Goal: Information Seeking & Learning: Compare options

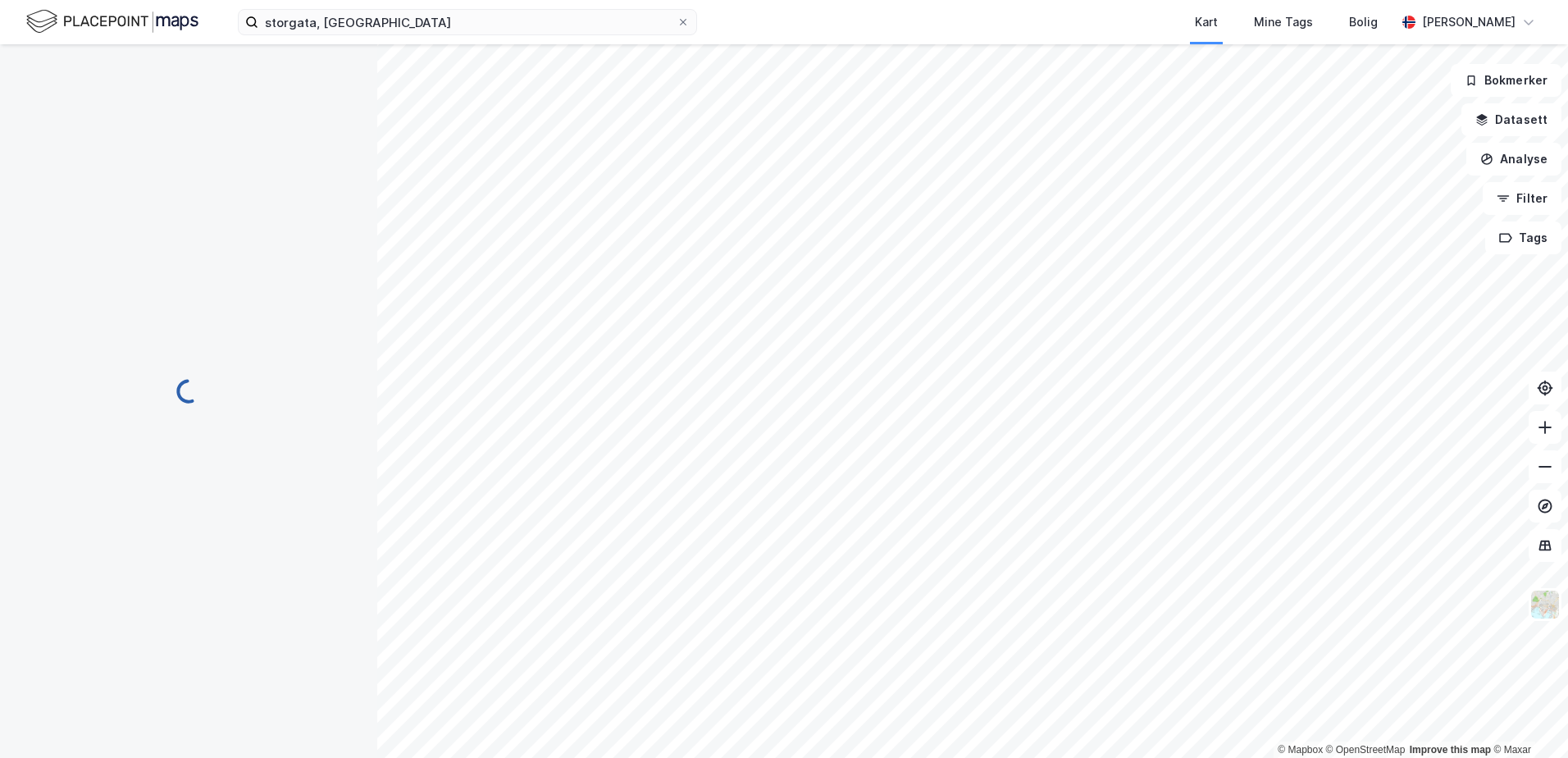
scroll to position [1, 0]
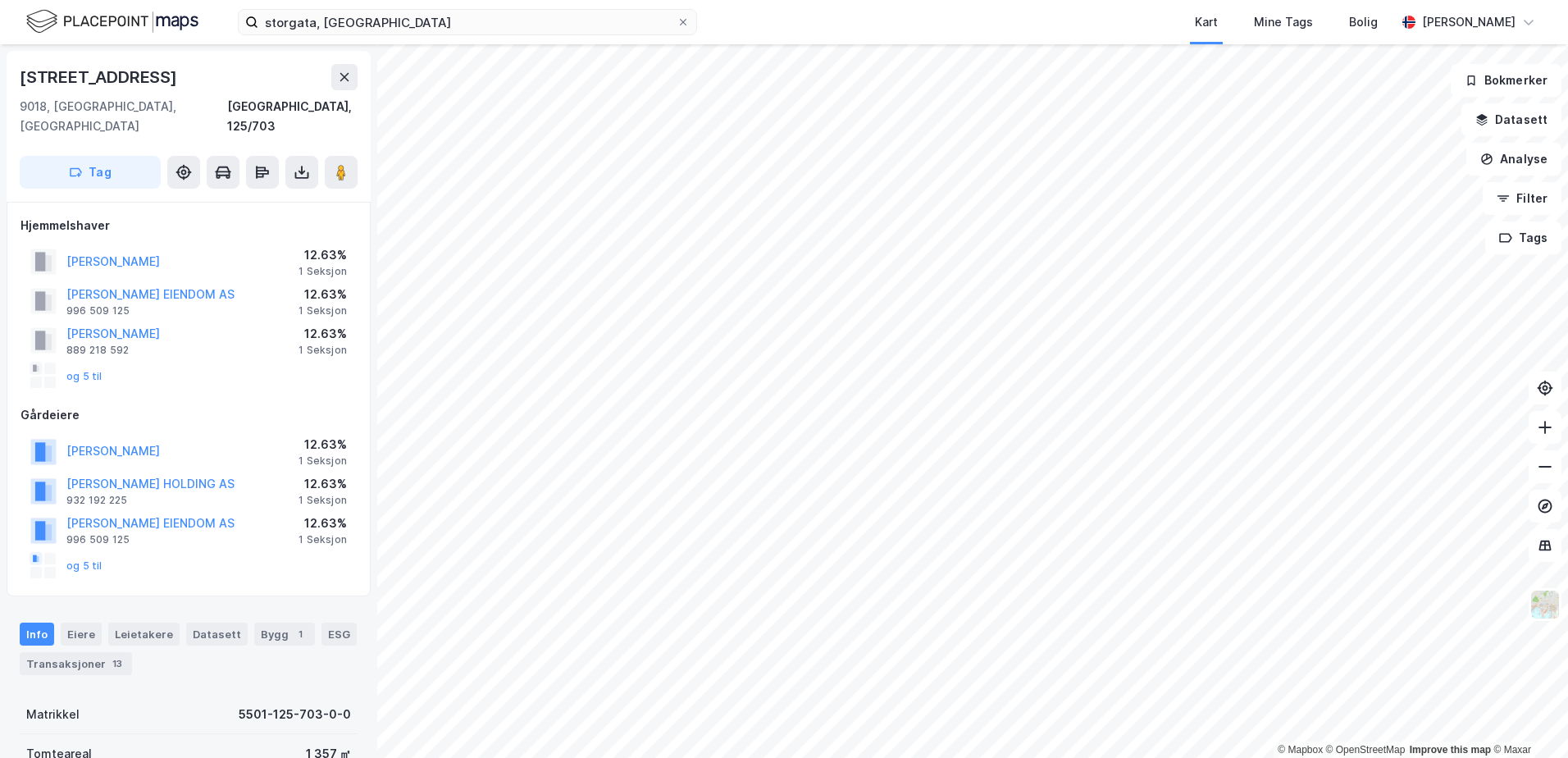
scroll to position [1, 0]
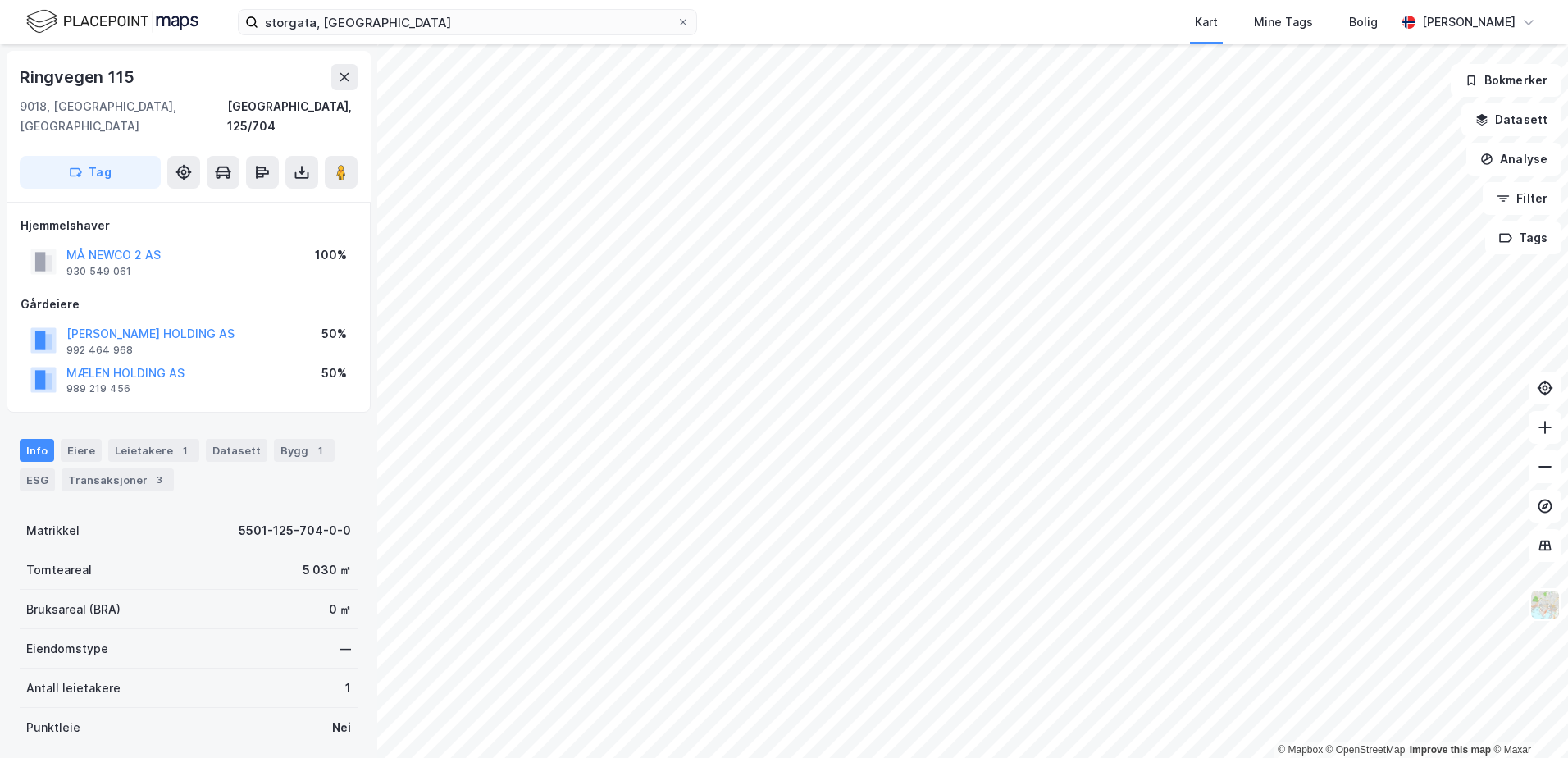
scroll to position [1, 0]
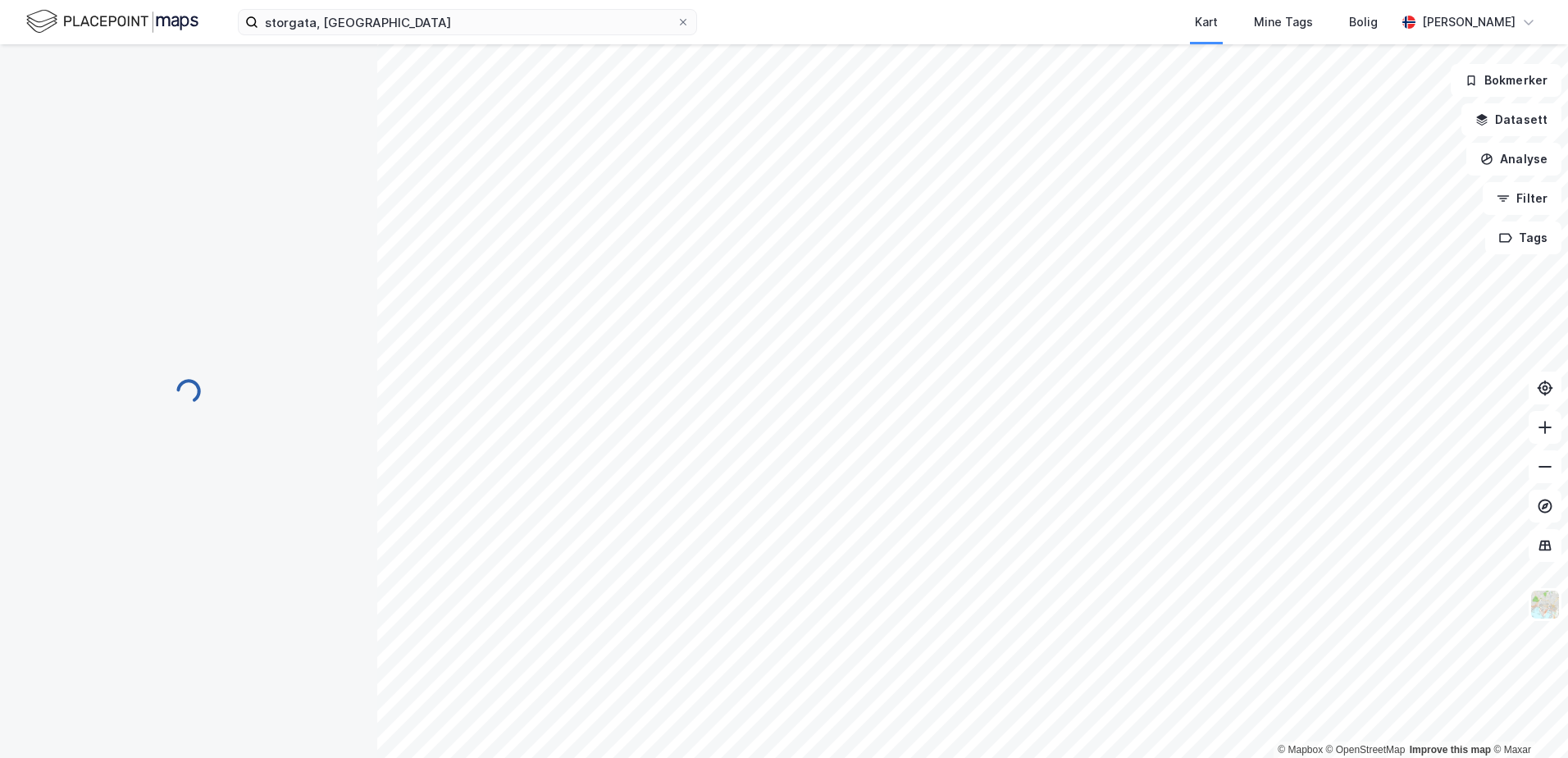
scroll to position [1, 0]
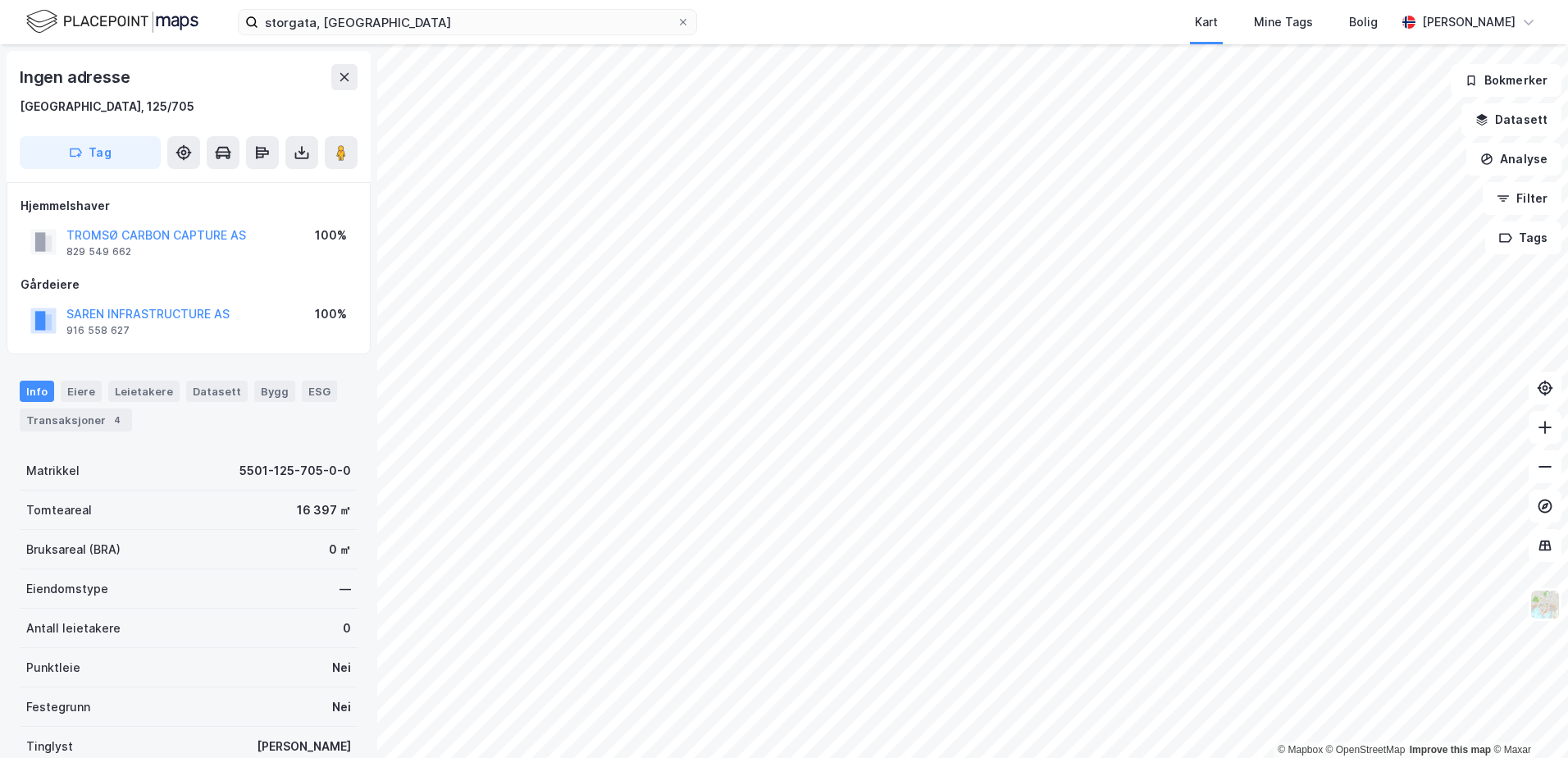
scroll to position [1, 0]
click at [100, 253] on div "929 589 874" at bounding box center [98, 250] width 65 height 13
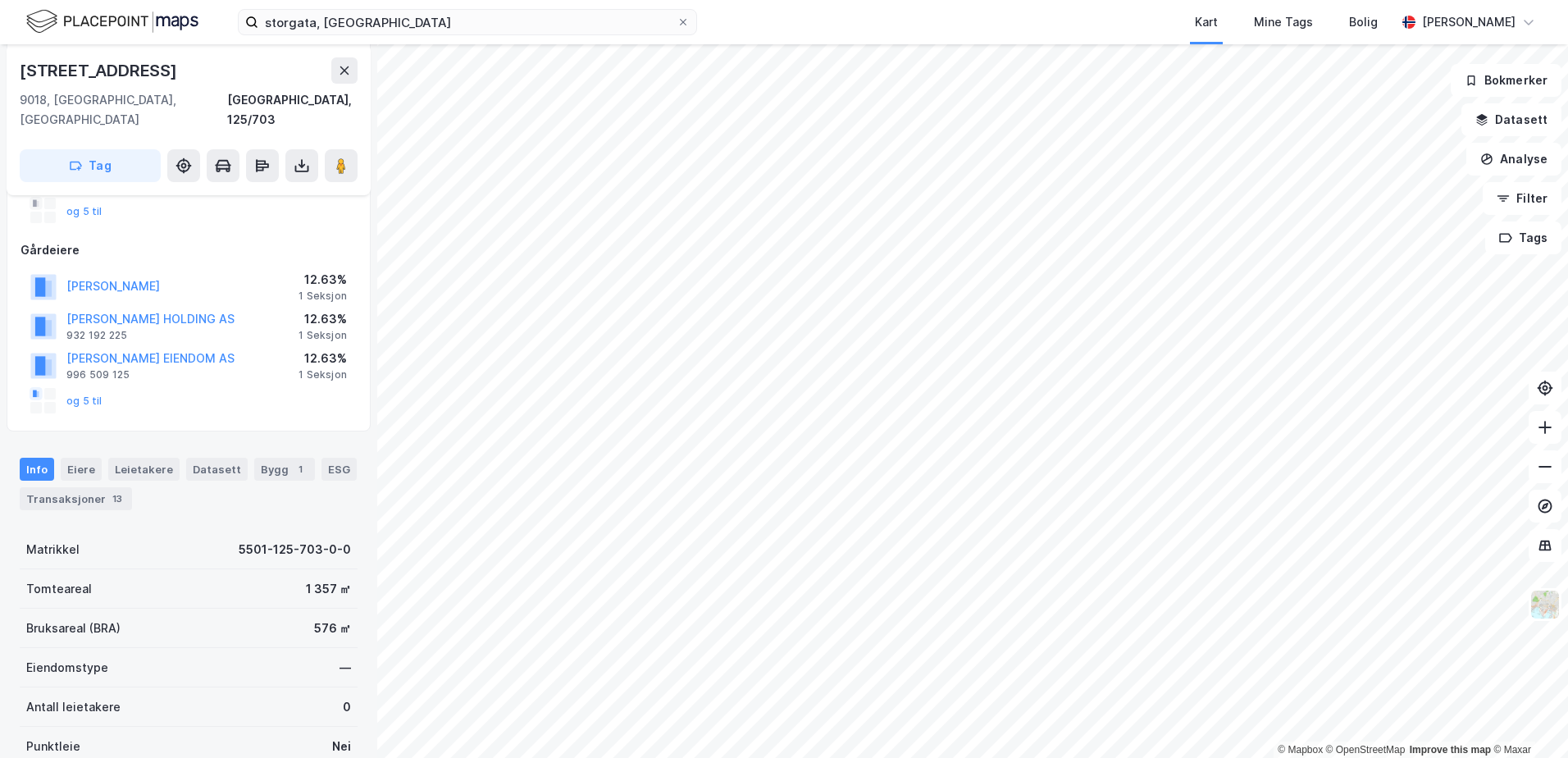
scroll to position [247, 0]
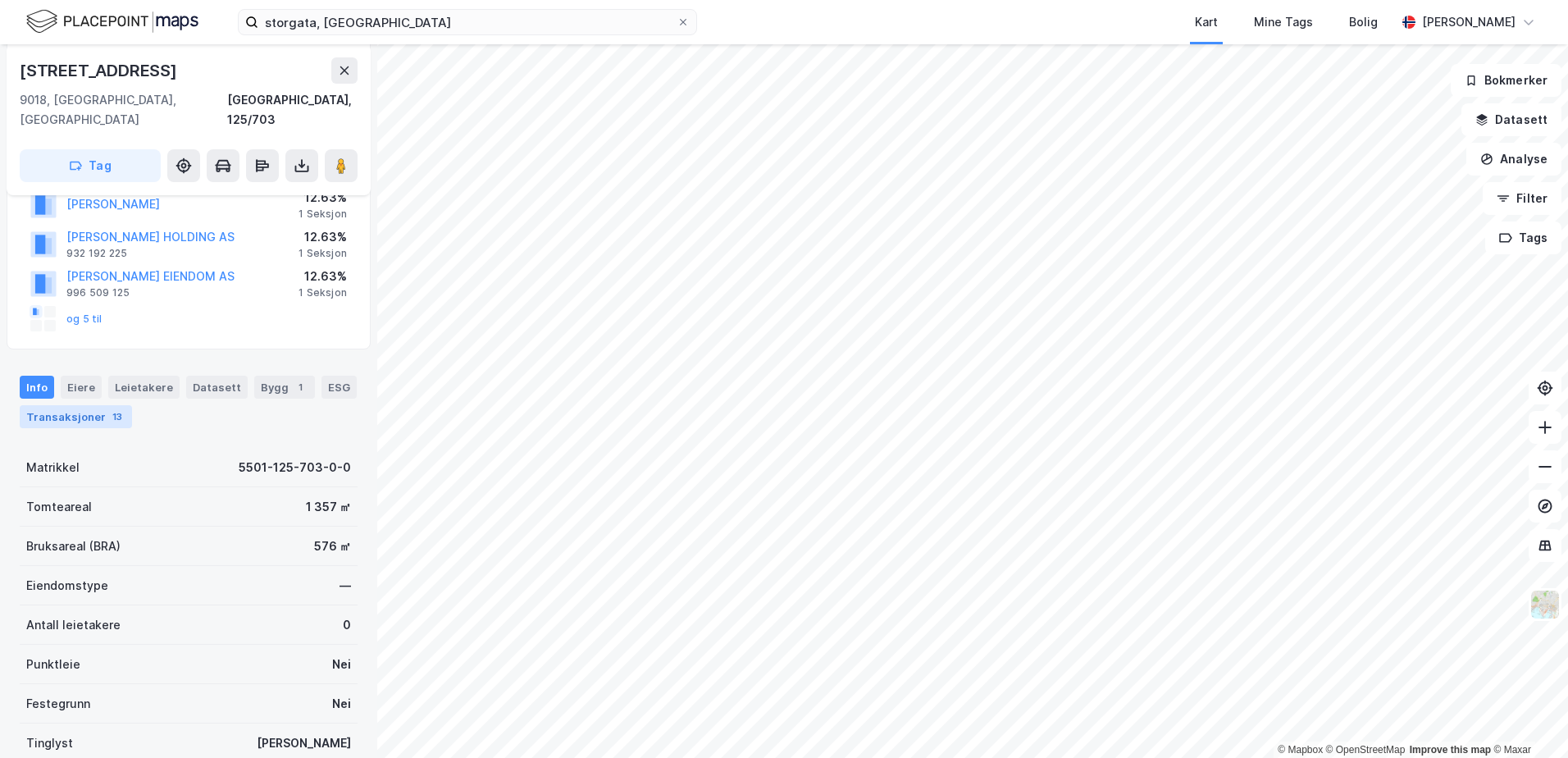
click at [41, 405] on div "Transaksjoner 13" at bounding box center [75, 416] width 113 height 23
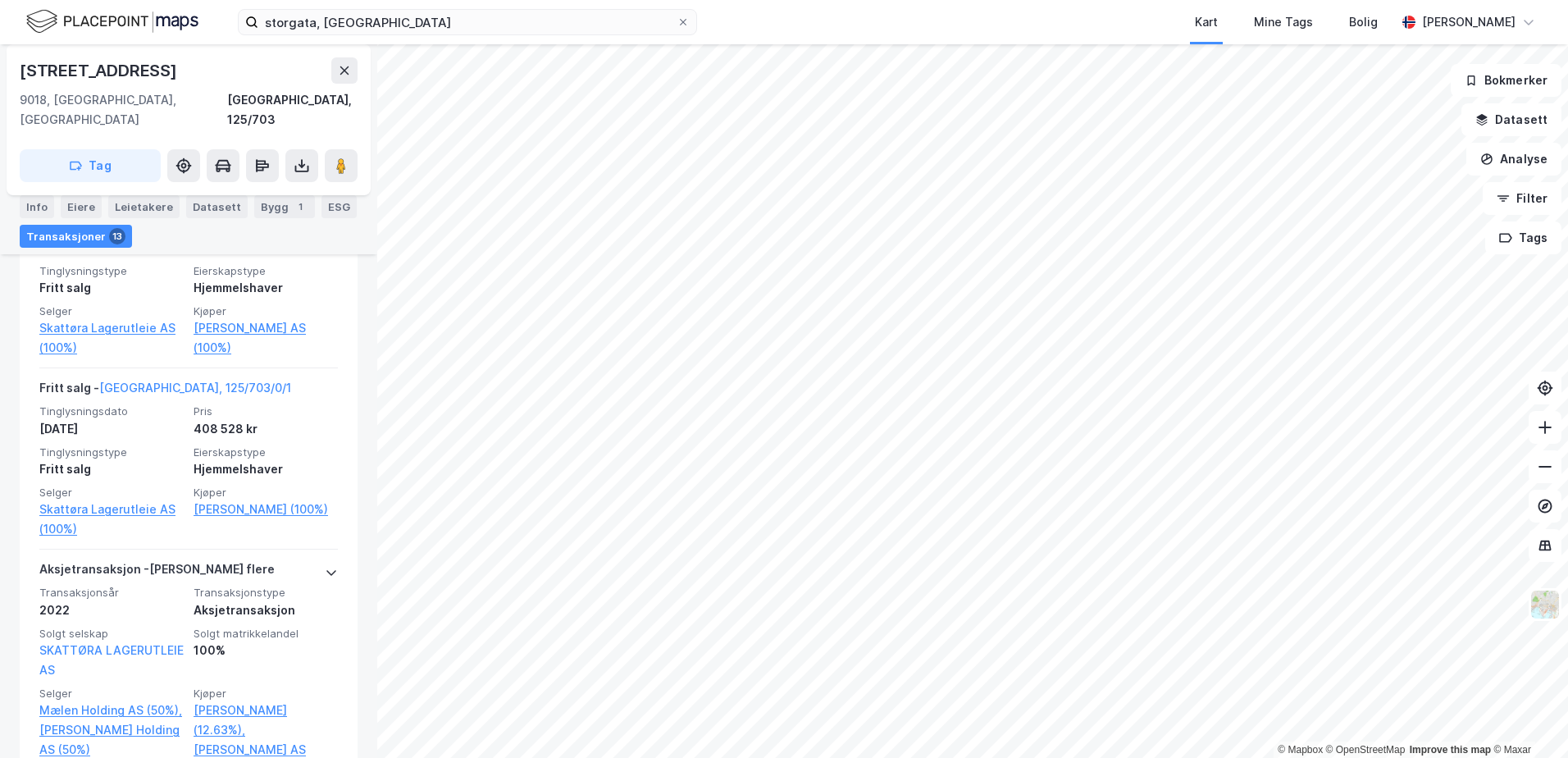
scroll to position [2040, 0]
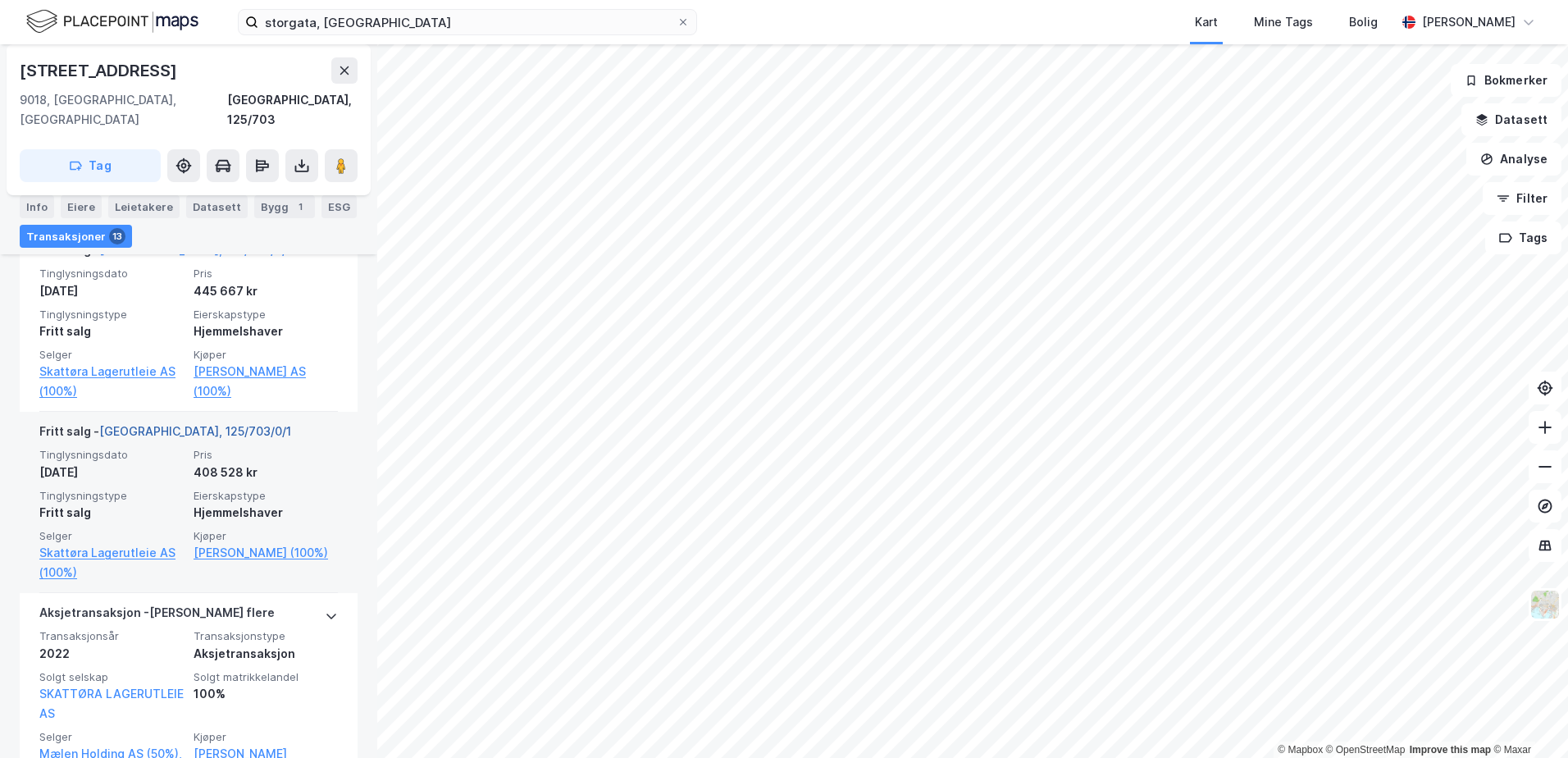
click at [169, 424] on link "[GEOGRAPHIC_DATA], 125/703/0/1" at bounding box center [195, 431] width 192 height 14
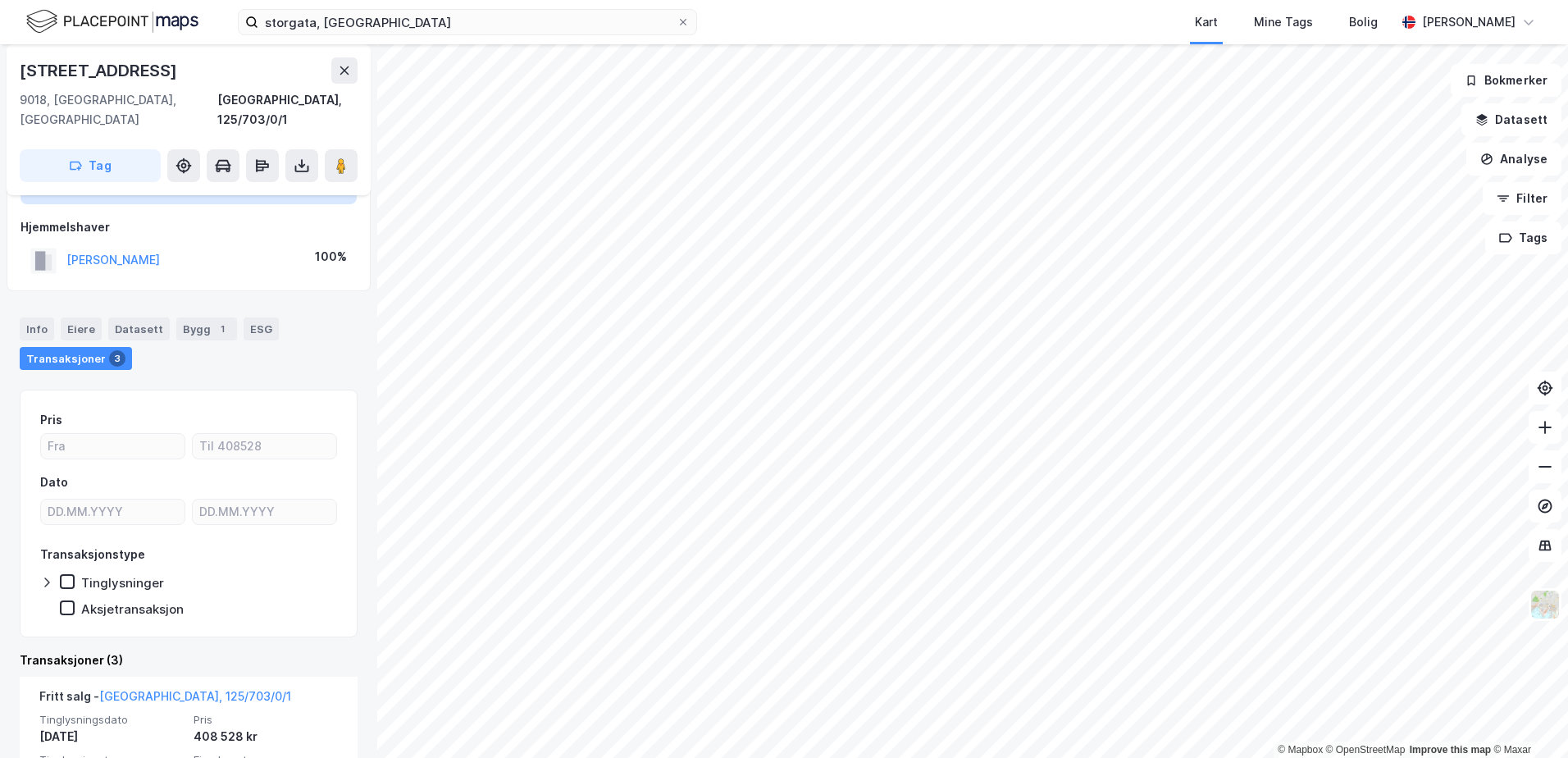
scroll to position [164, 0]
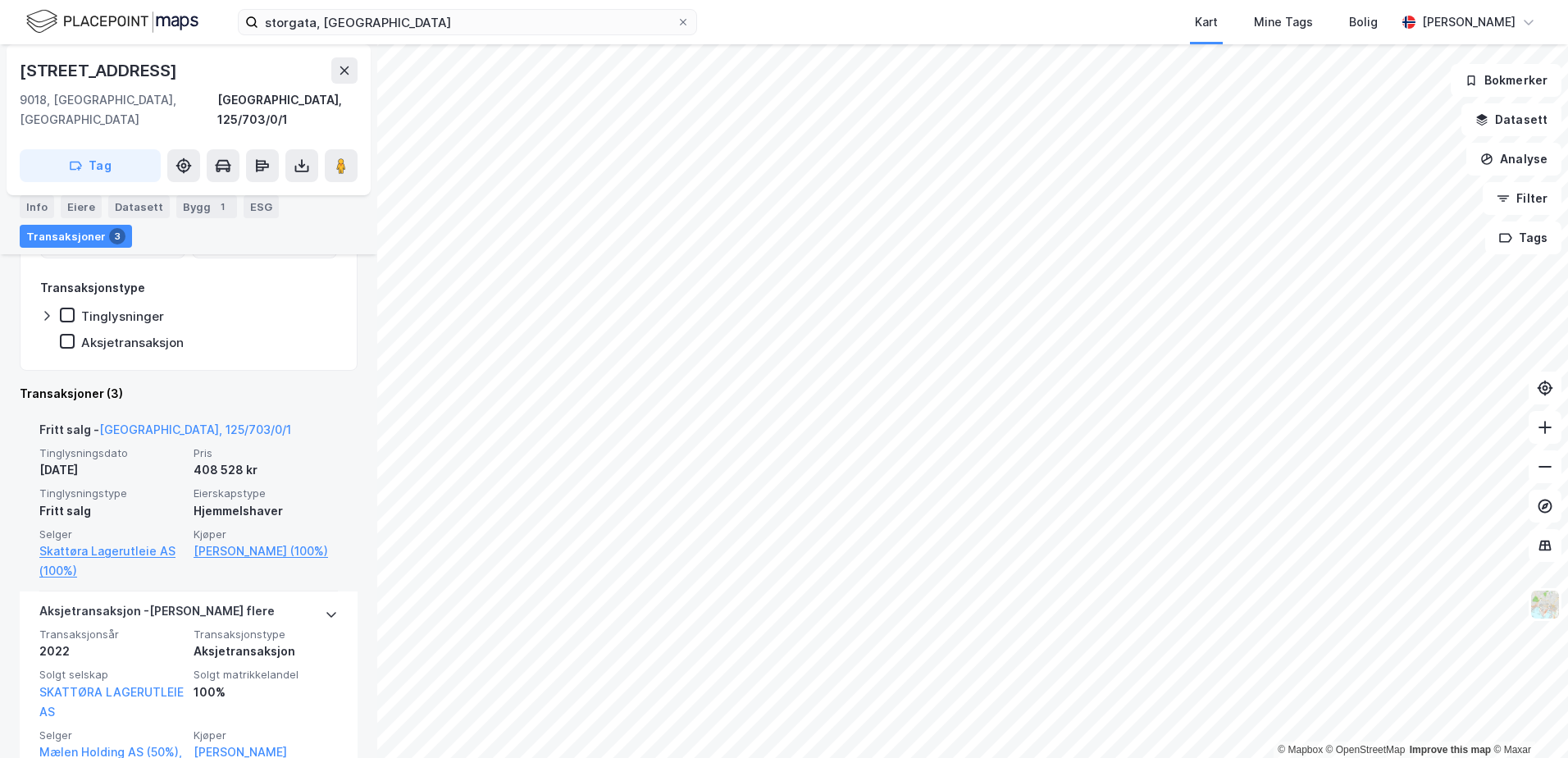
scroll to position [460, 0]
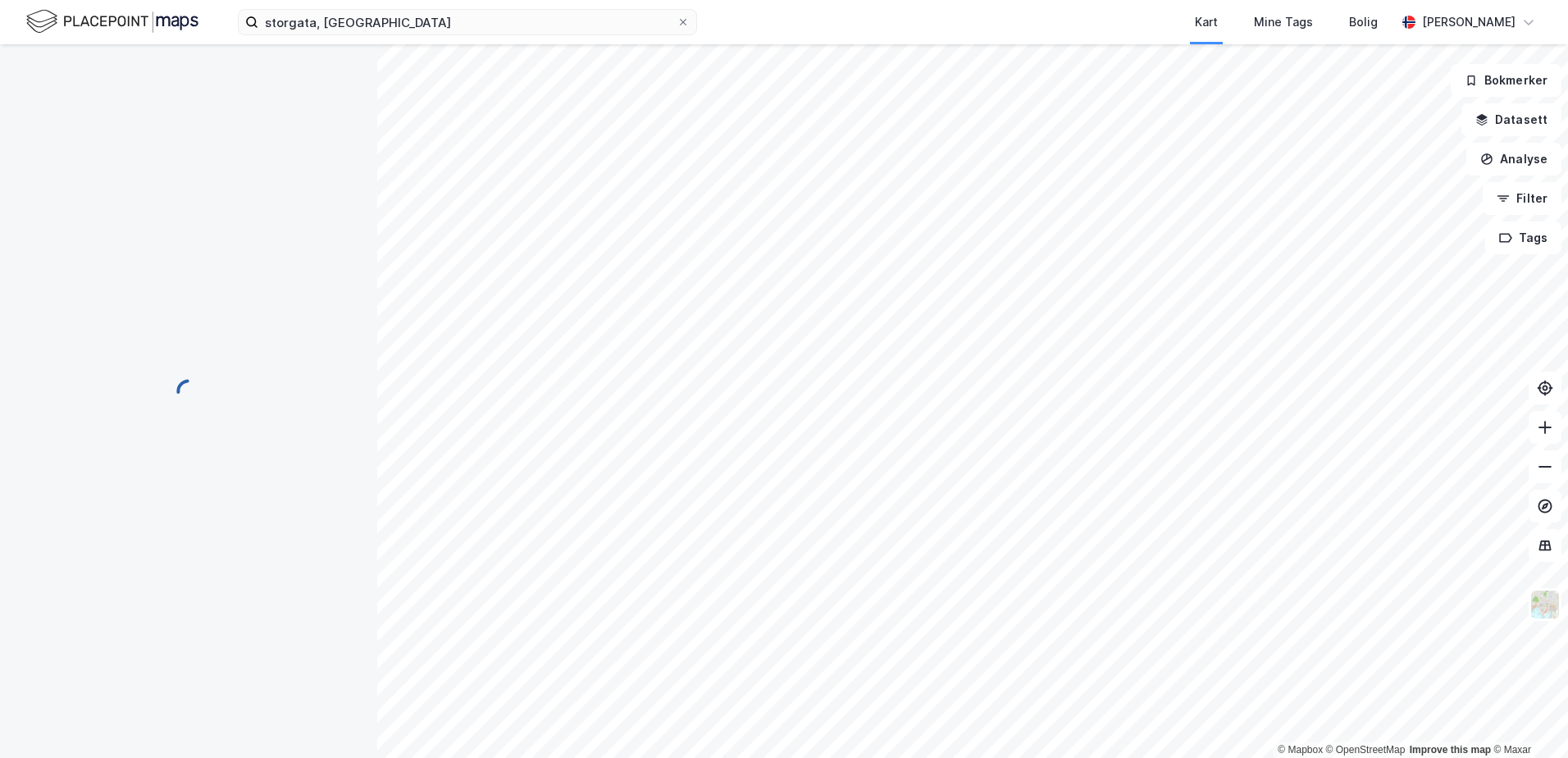
scroll to position [2, 0]
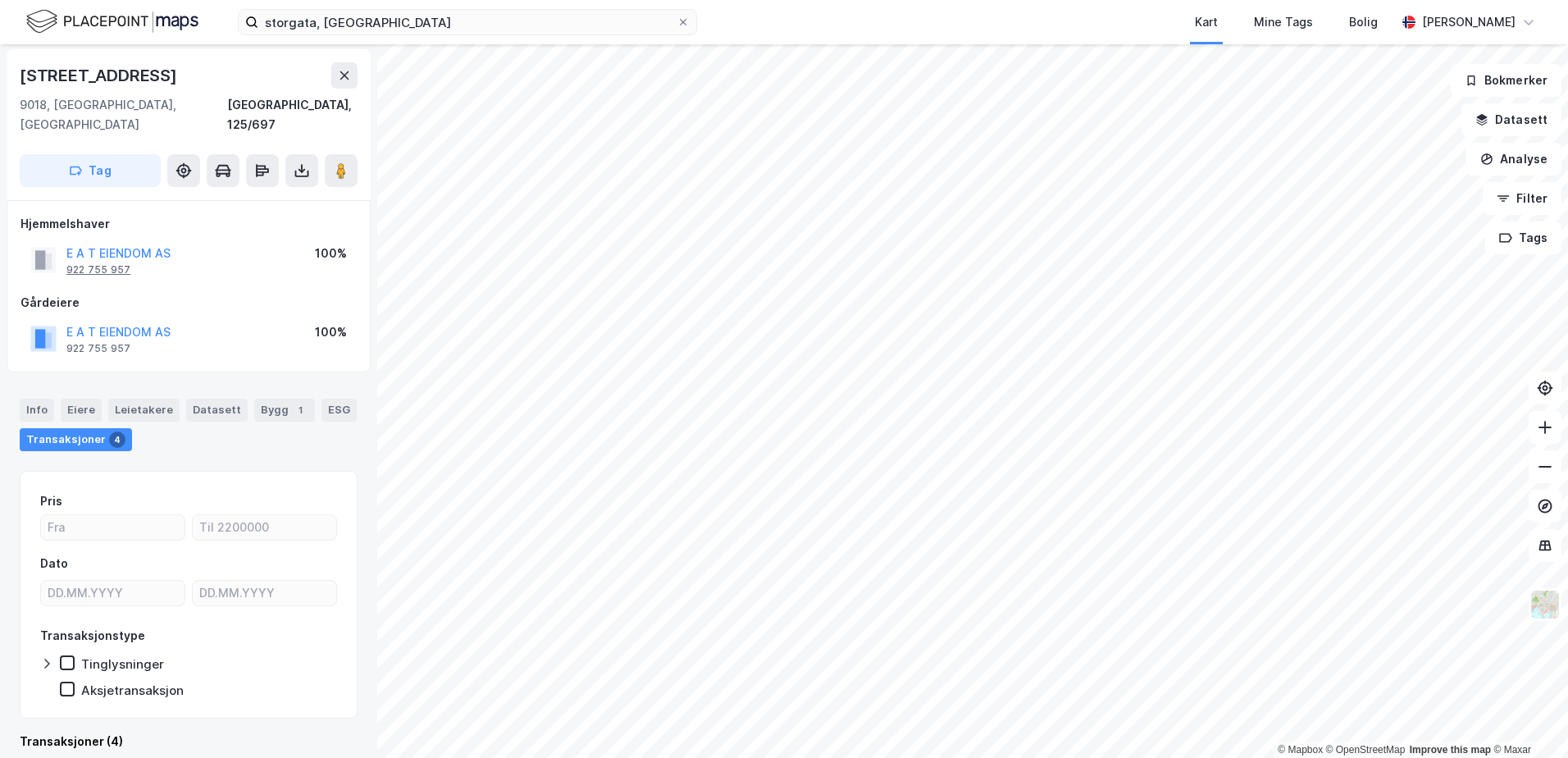
click at [85, 264] on div "922 755 957" at bounding box center [98, 270] width 64 height 13
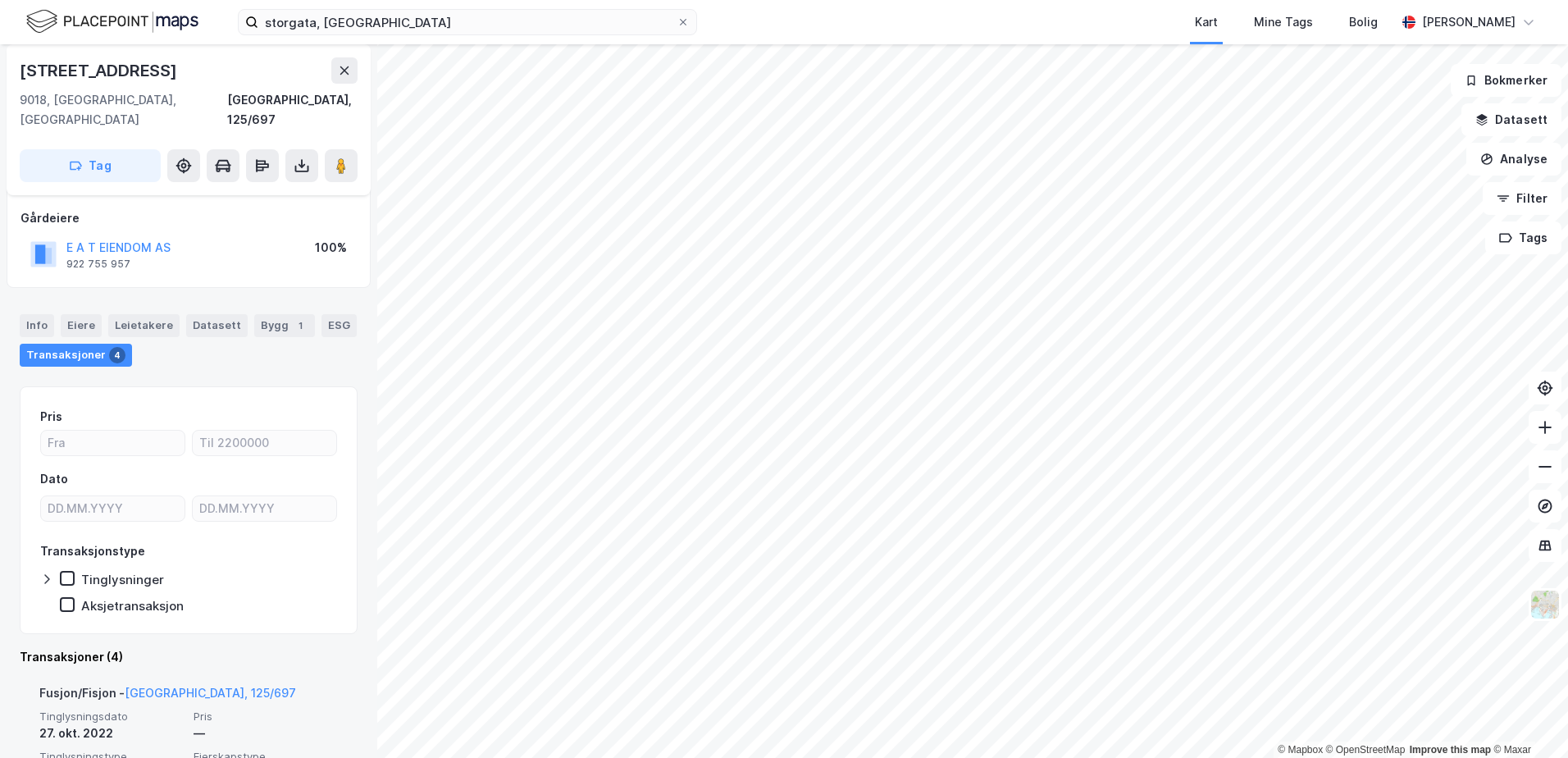
scroll to position [0, 0]
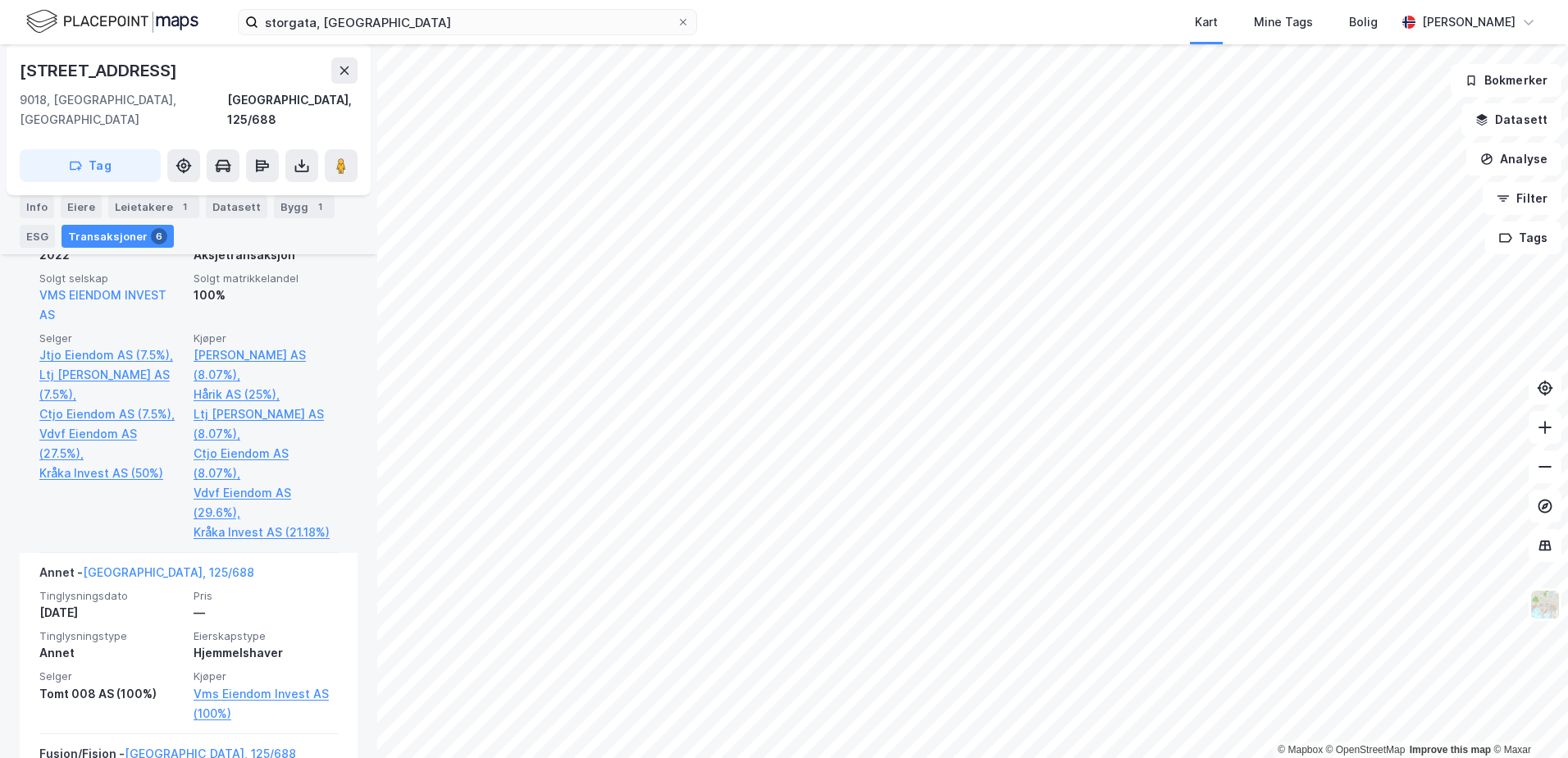
scroll to position [1228, 0]
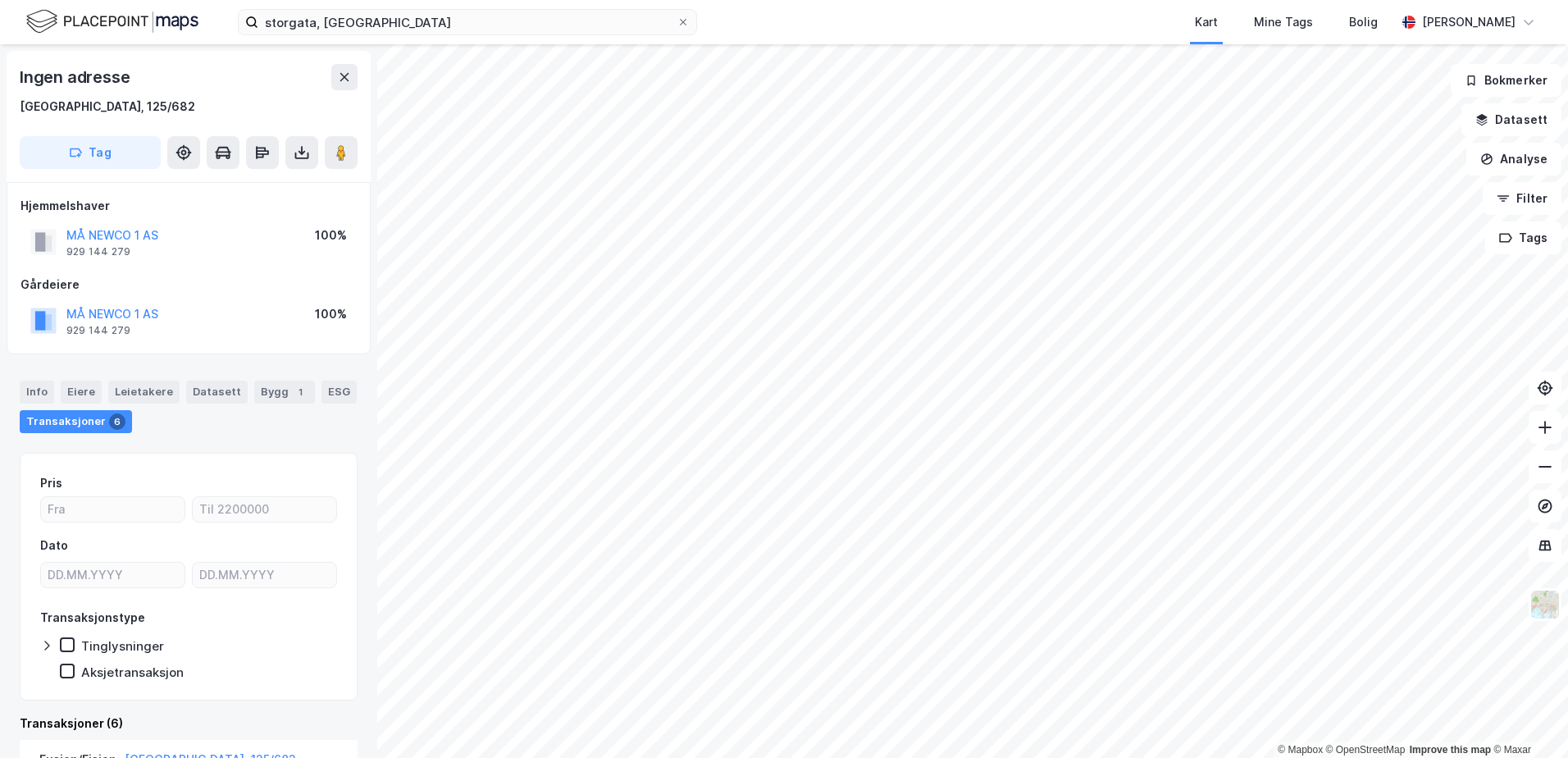
scroll to position [2, 0]
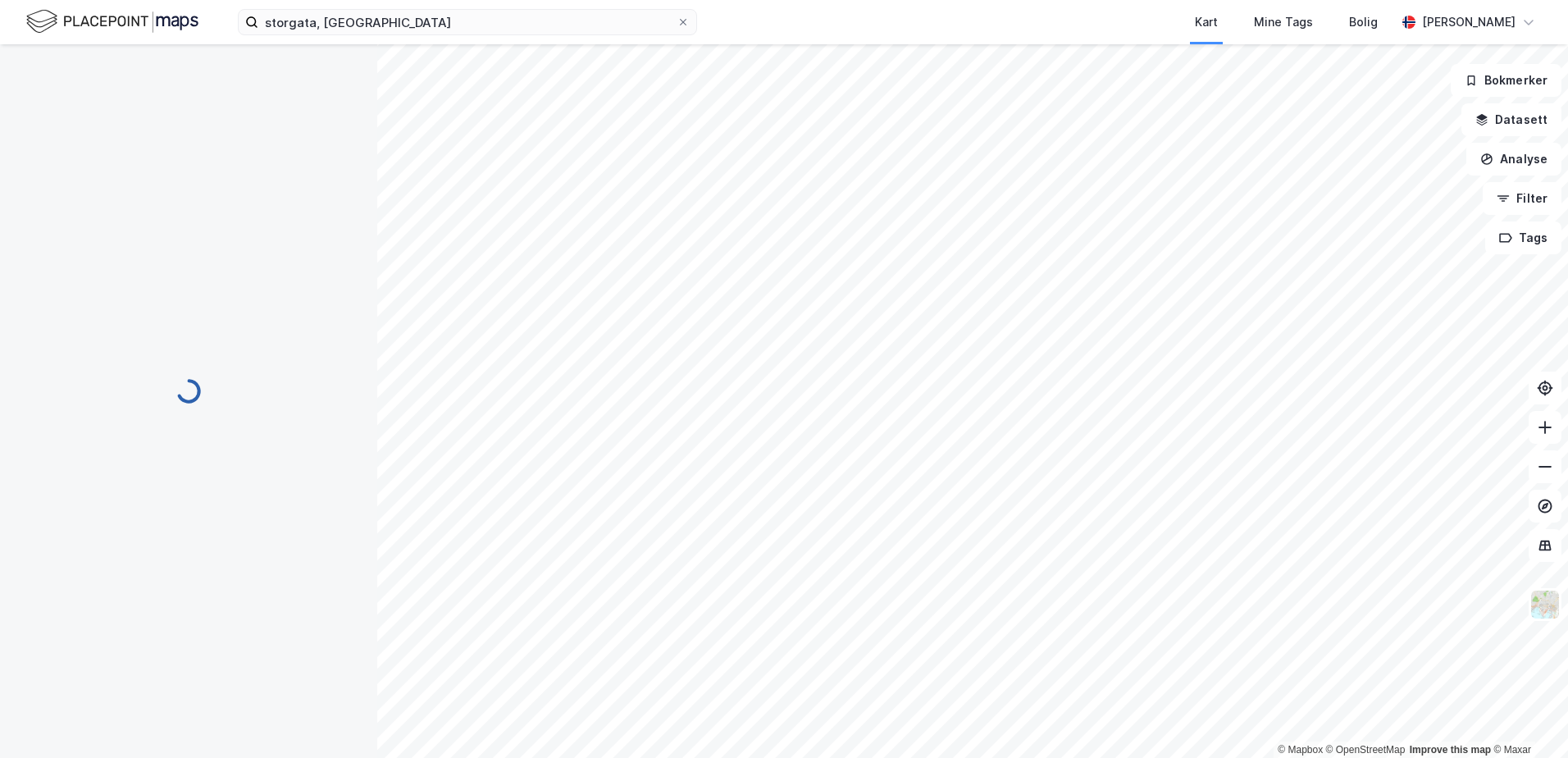
scroll to position [2, 0]
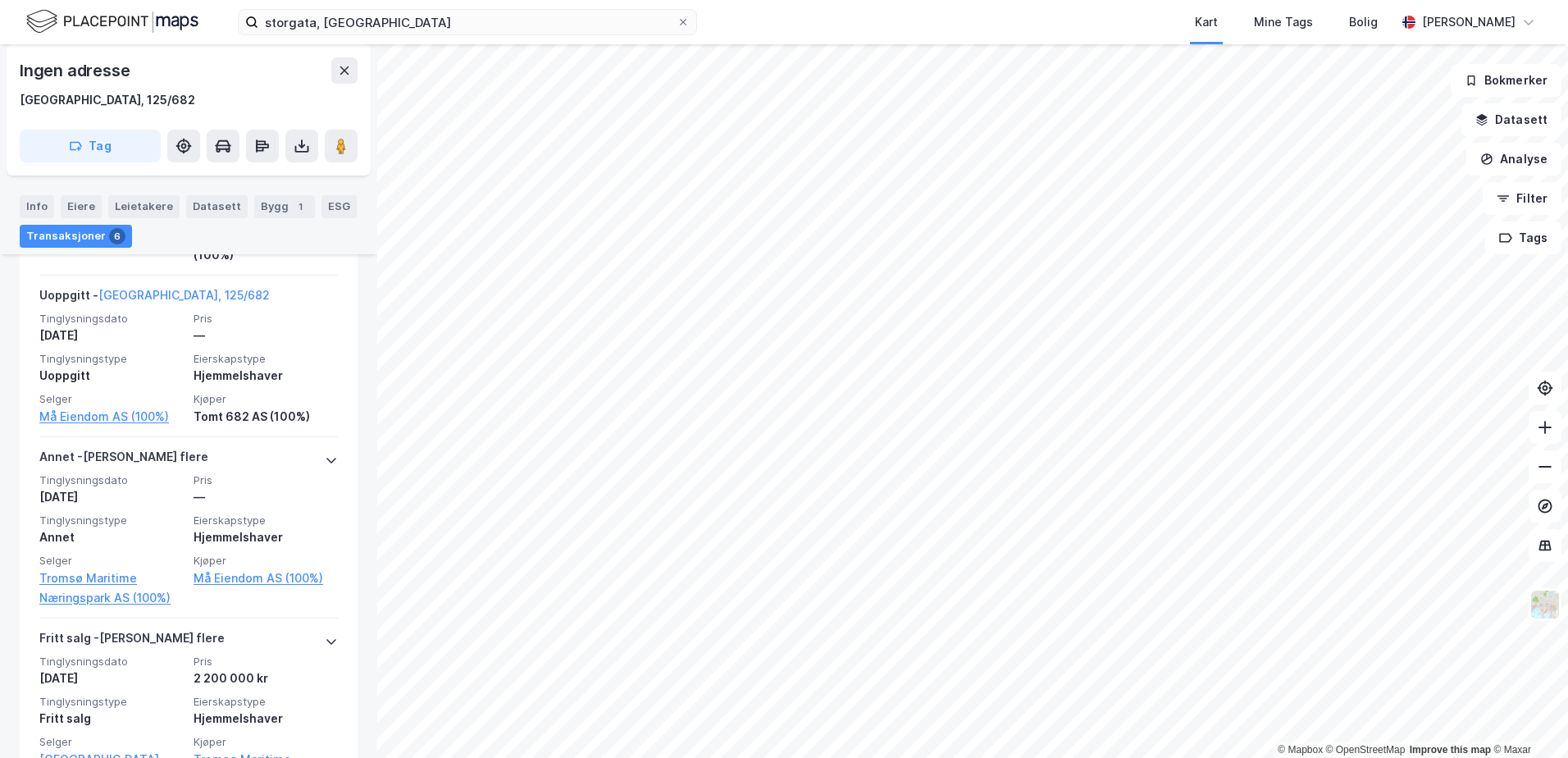
scroll to position [1068, 0]
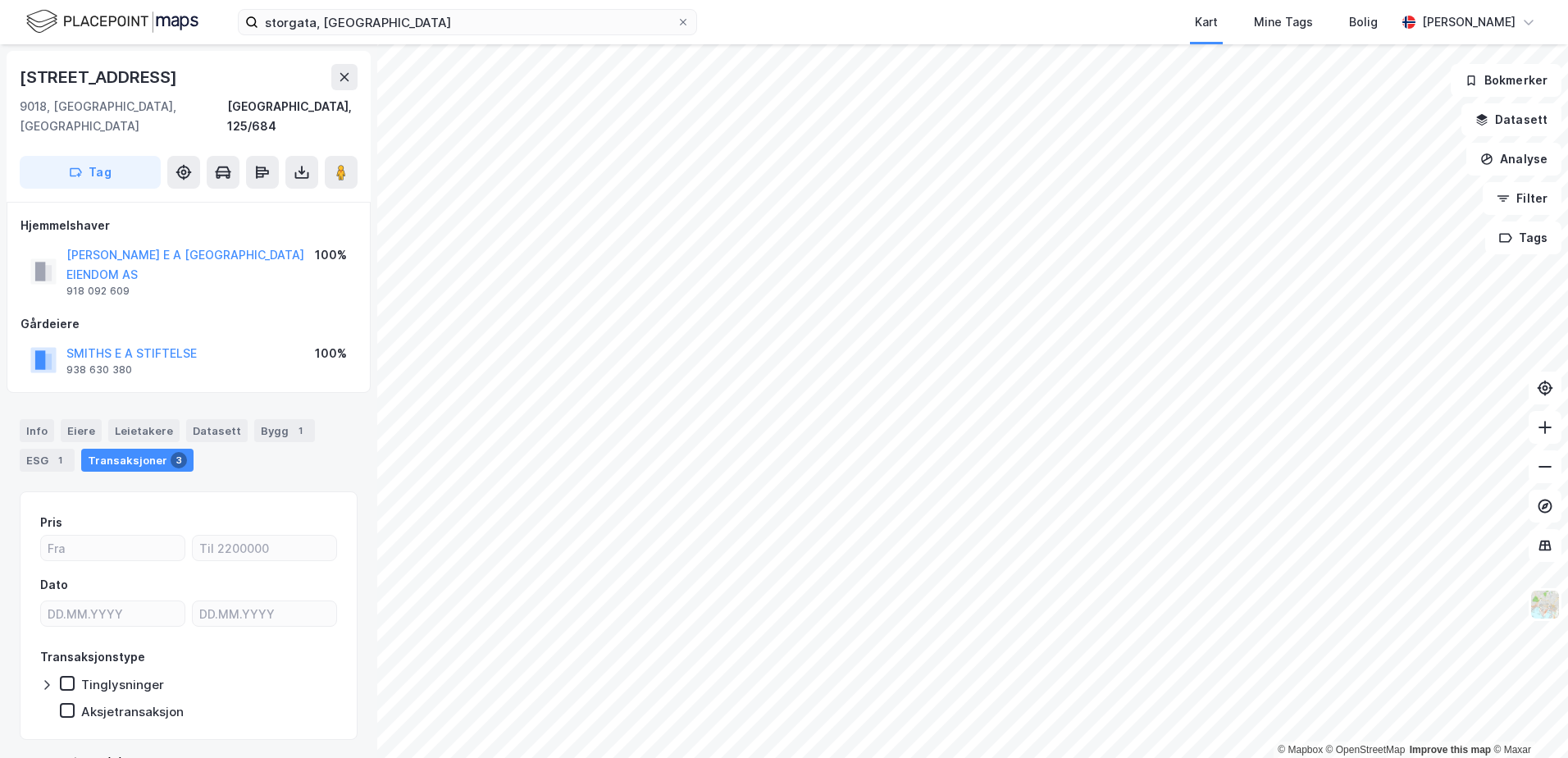
scroll to position [2, 0]
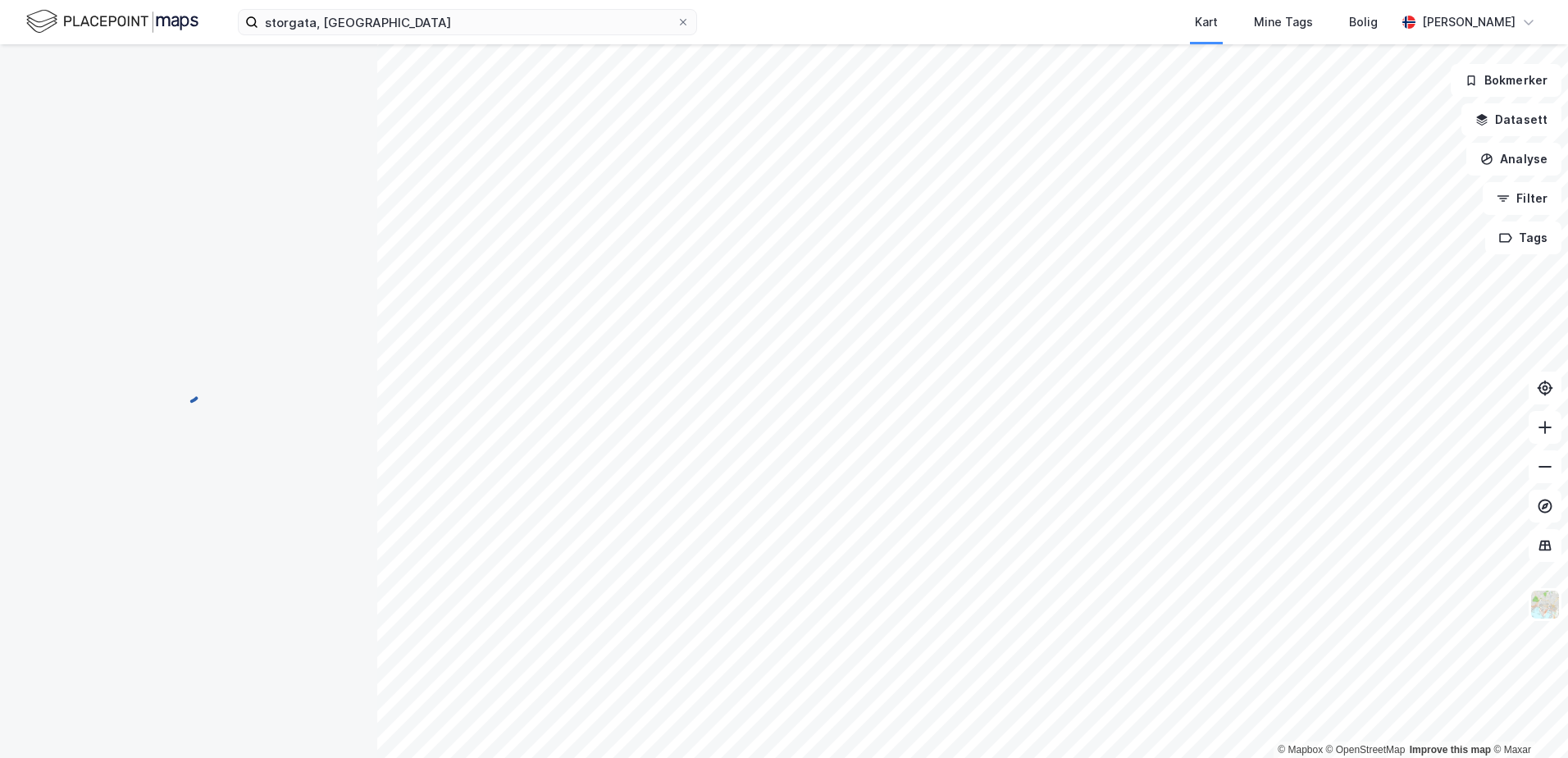
scroll to position [2, 0]
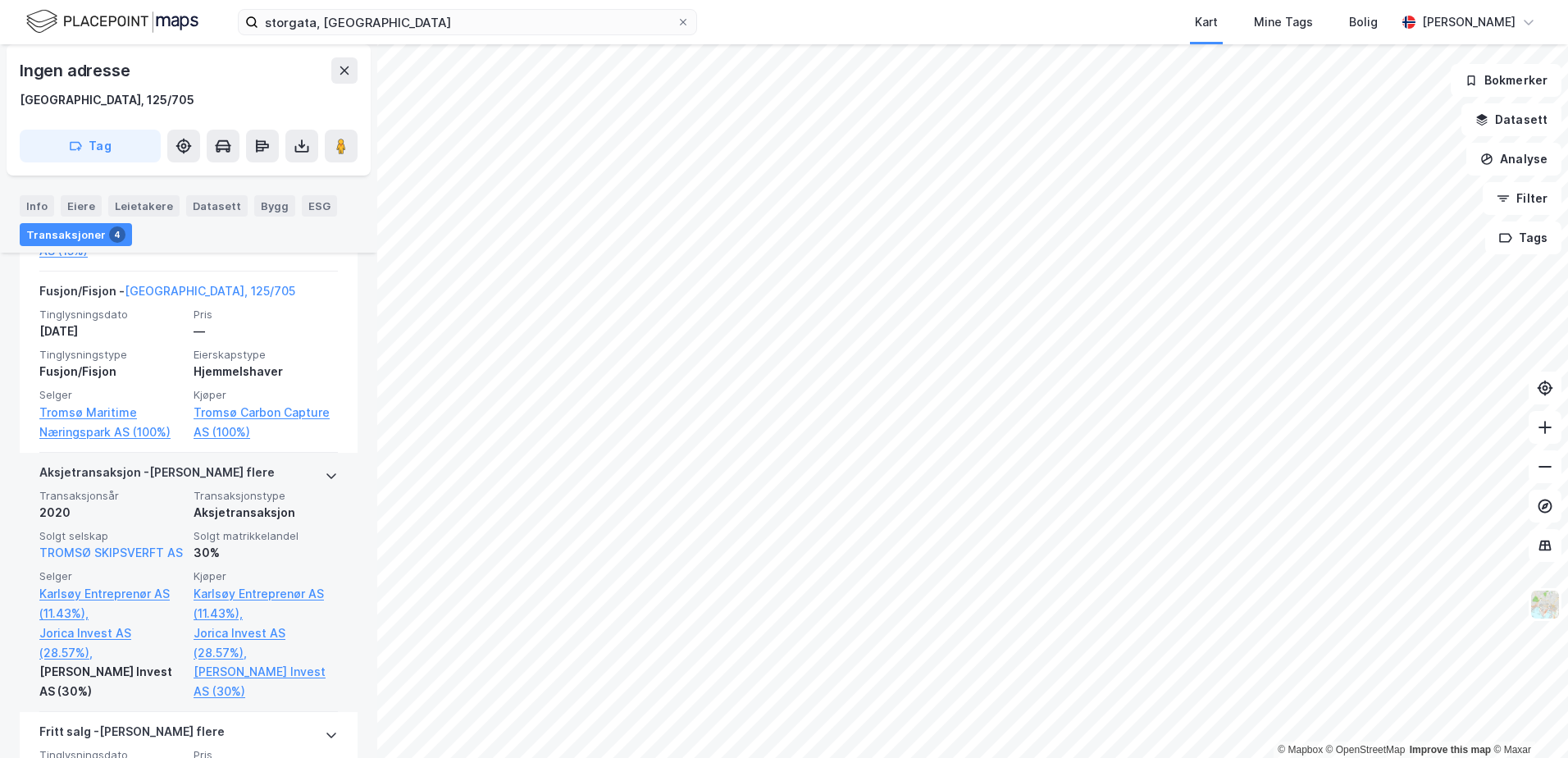
scroll to position [772, 0]
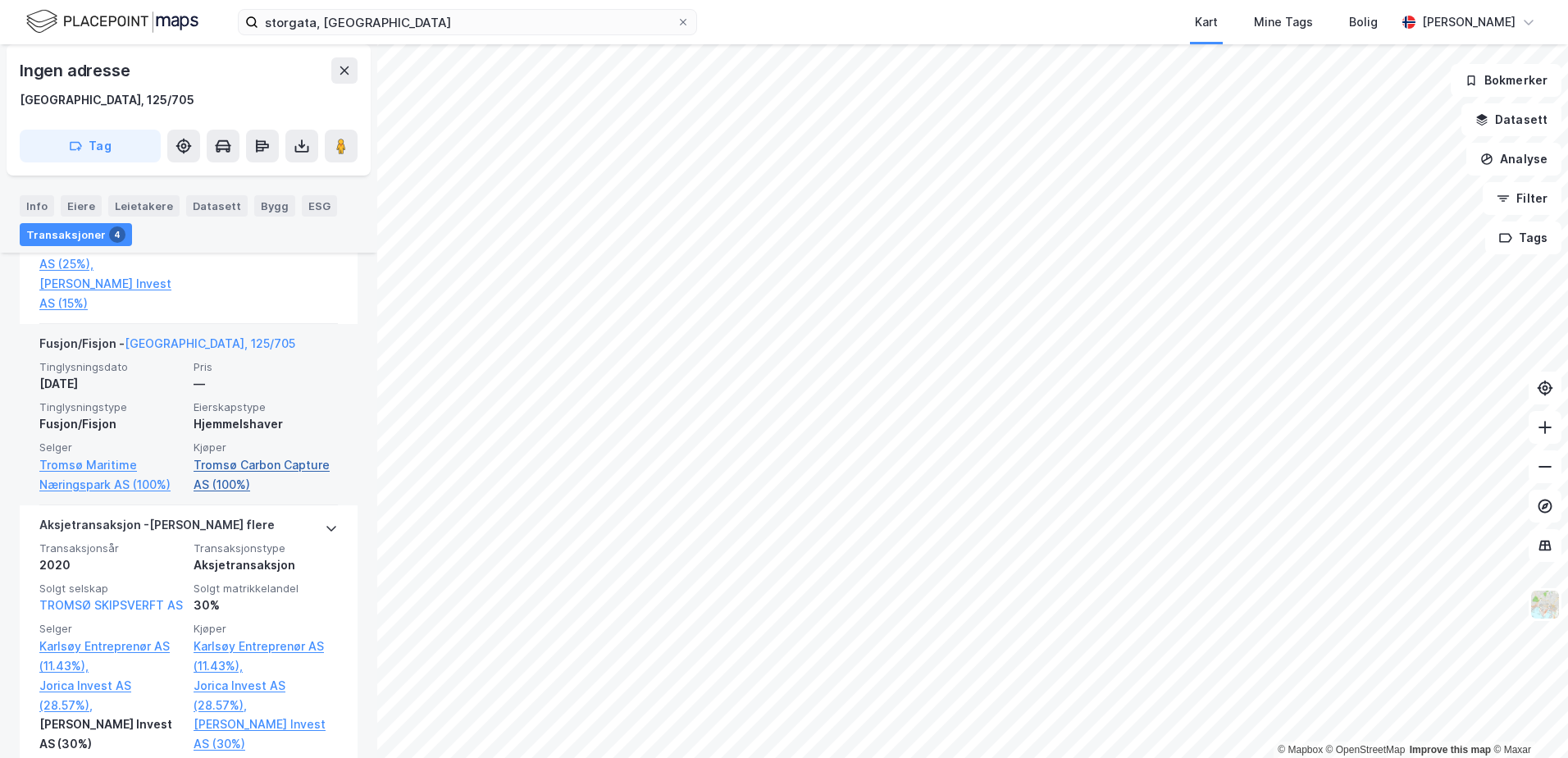
click at [208, 488] on link "Tromsø Carbon Capture AS (100%)" at bounding box center [265, 475] width 145 height 39
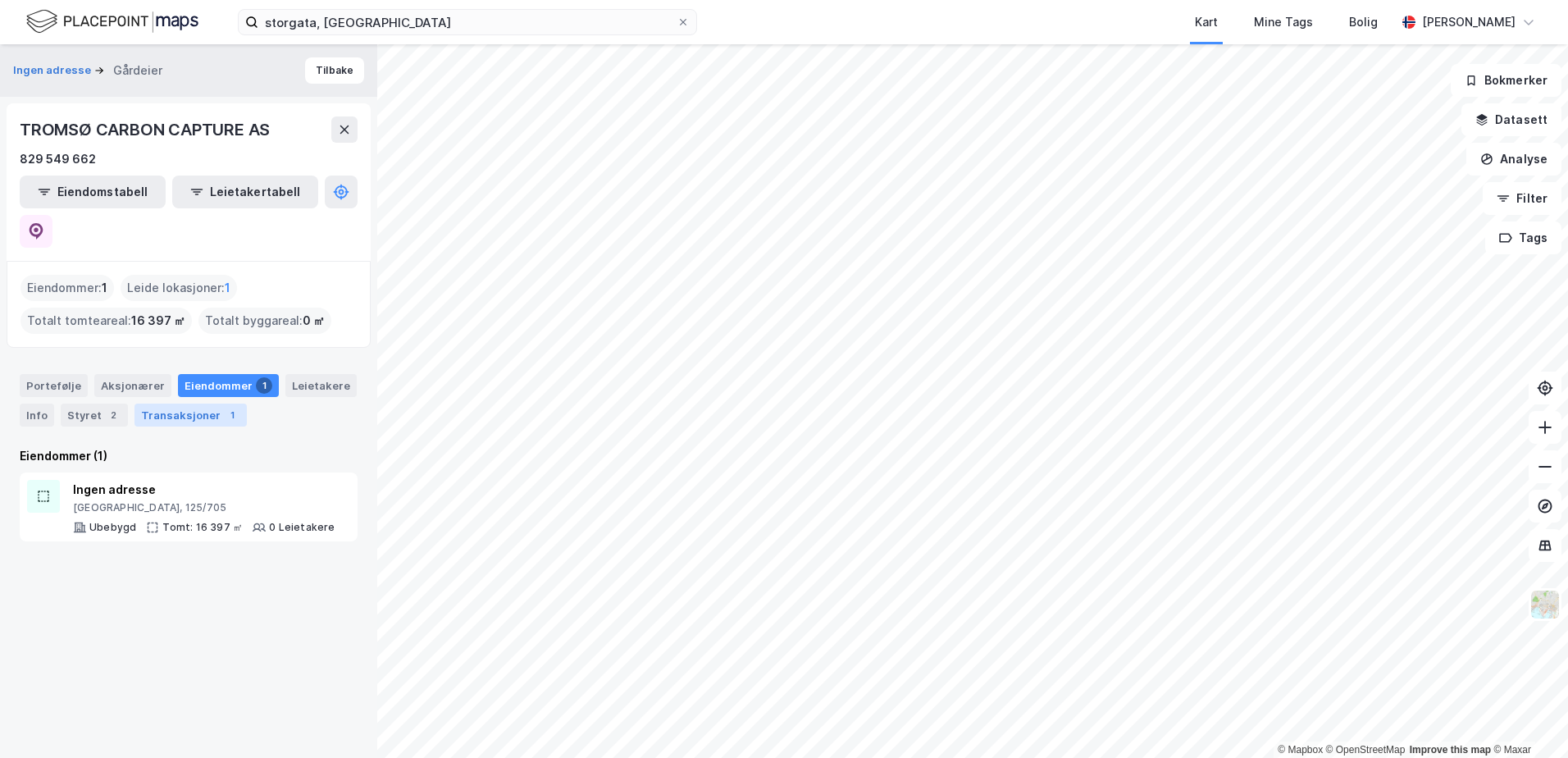
click at [173, 404] on div "Transaksjoner 1" at bounding box center [191, 415] width 113 height 23
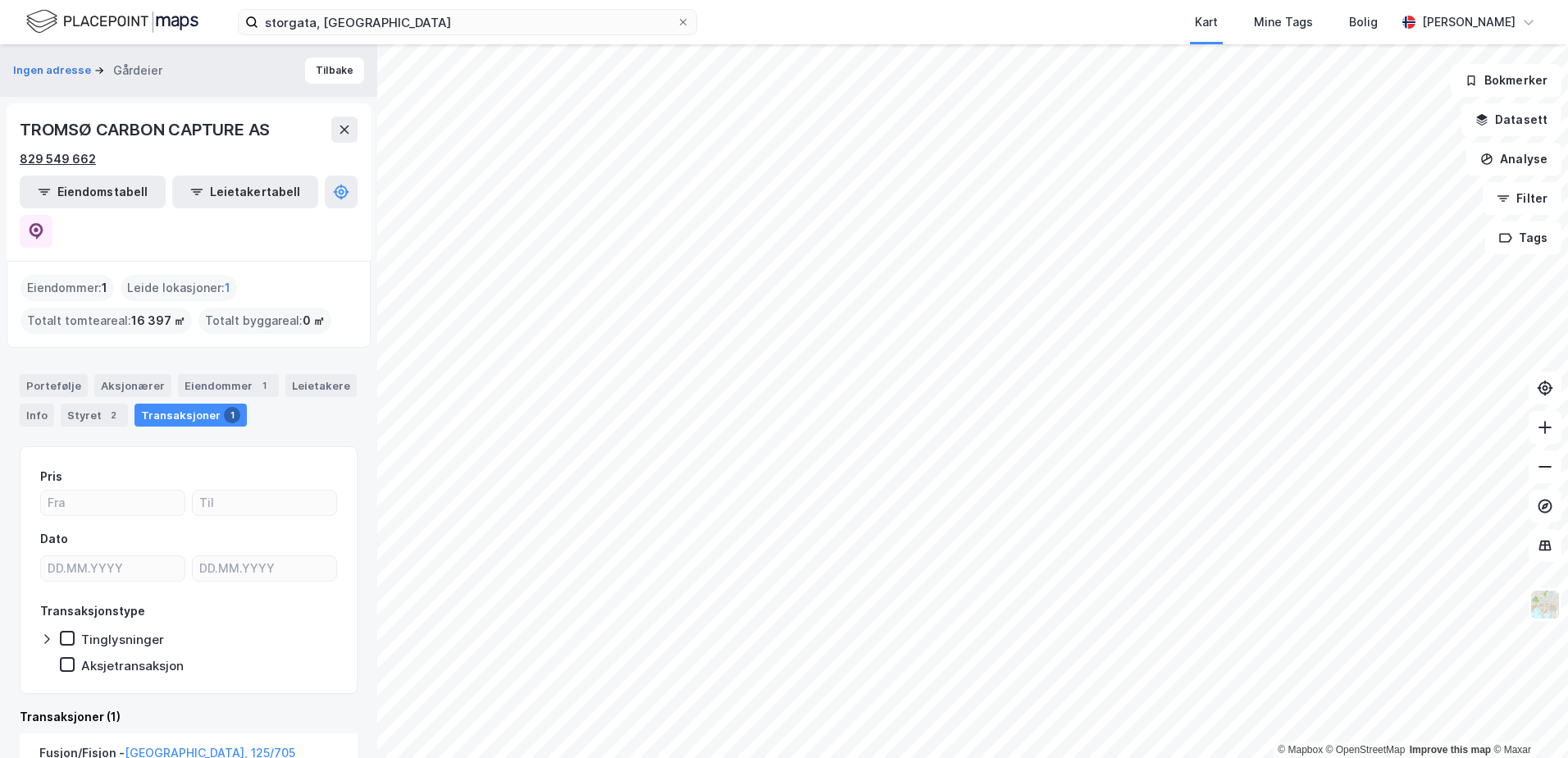
click at [81, 153] on div "829 549 662" at bounding box center [58, 159] width 76 height 20
click at [218, 374] on div "Eiendommer 1" at bounding box center [228, 385] width 101 height 23
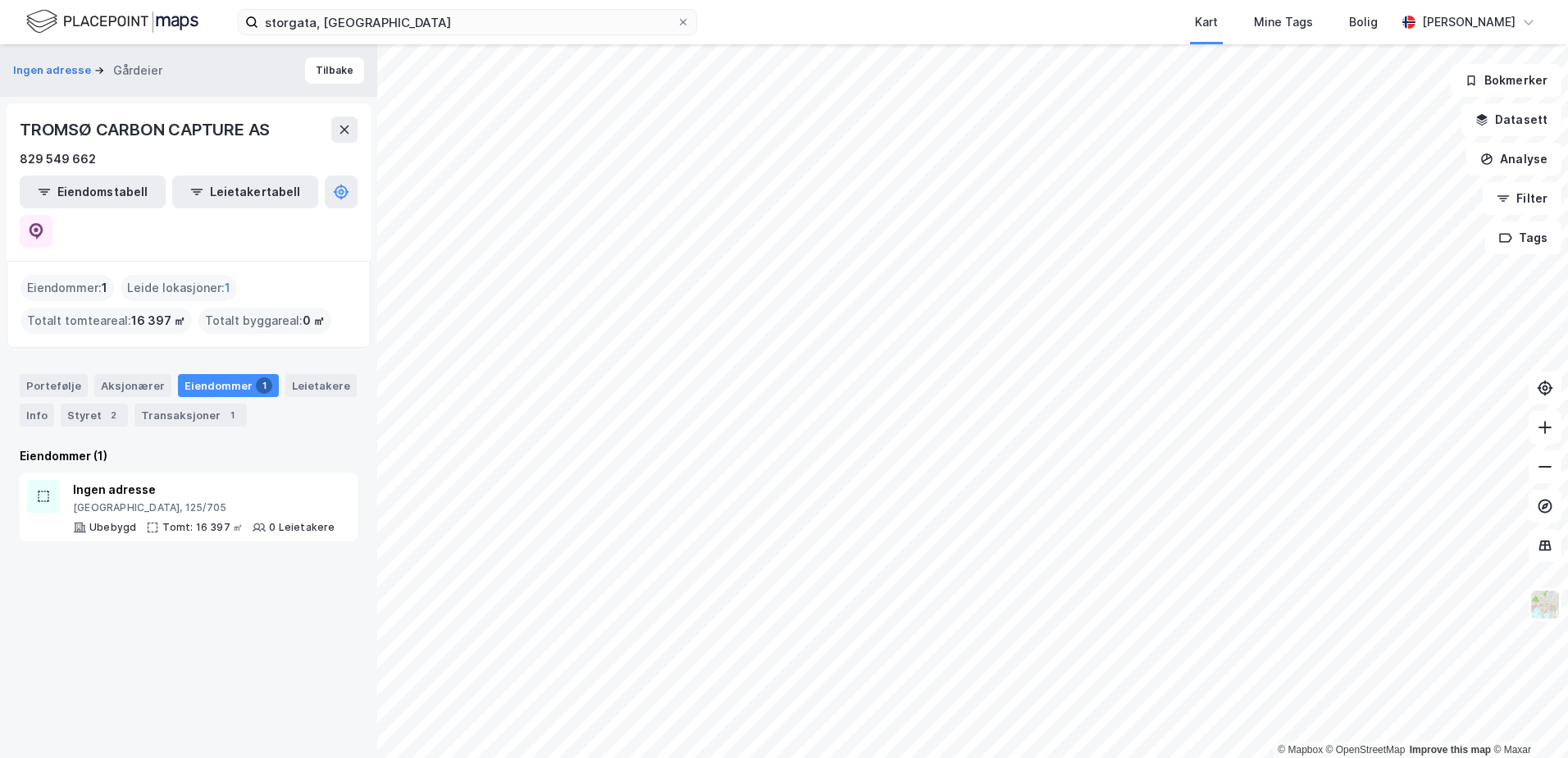
click at [131, 311] on span "16 397 ㎡" at bounding box center [158, 320] width 54 height 20
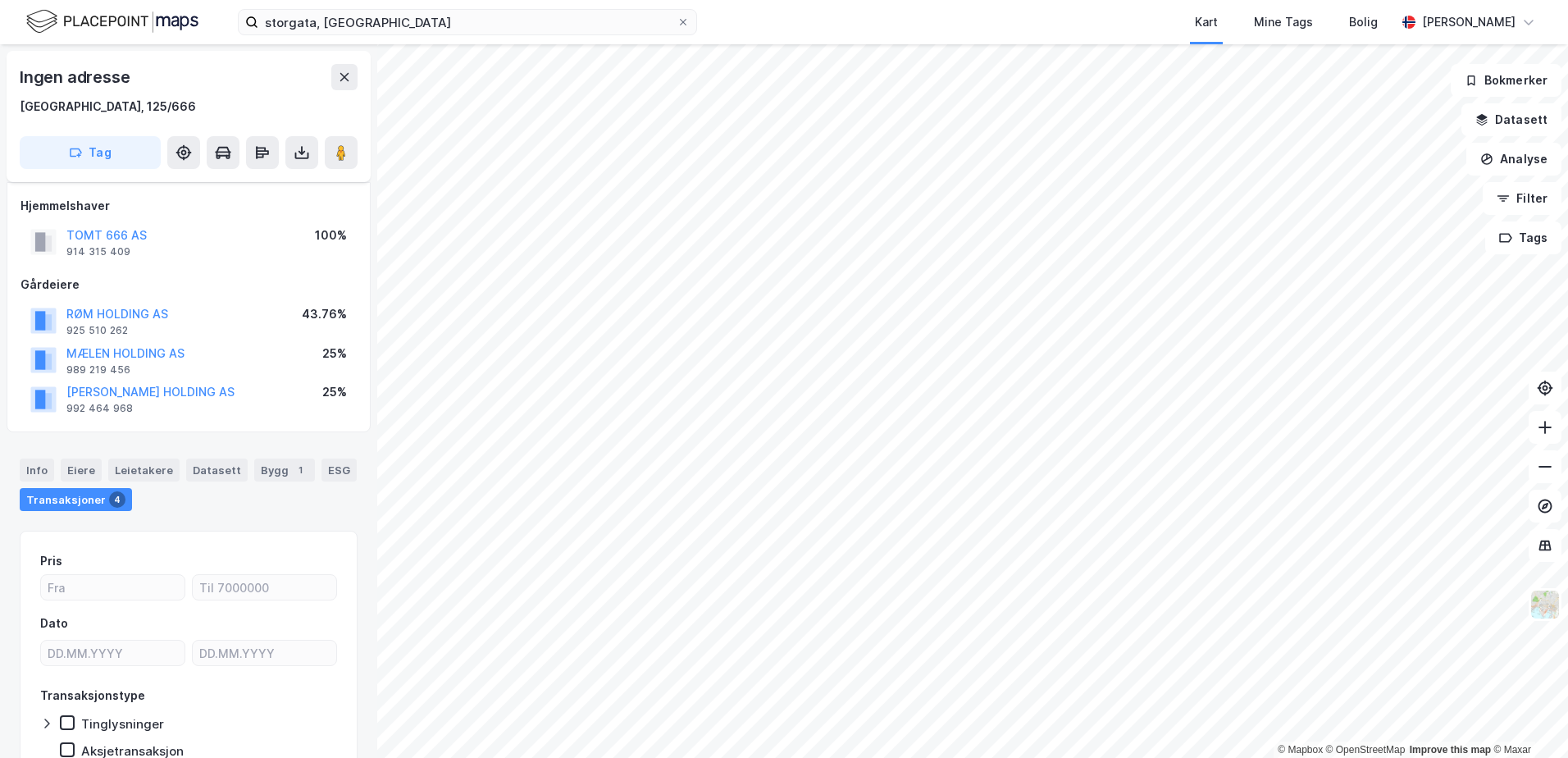
scroll to position [81, 0]
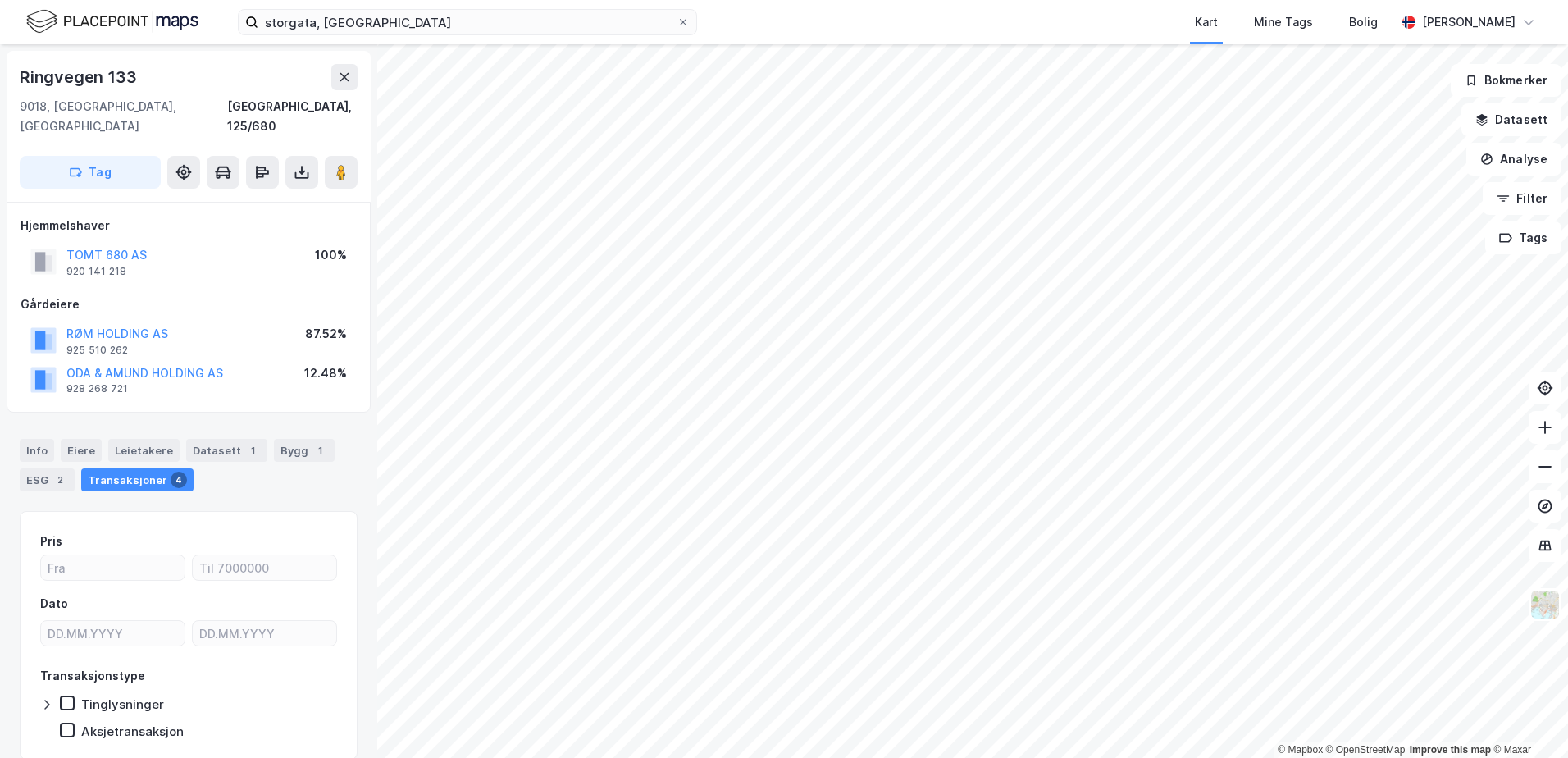
scroll to position [2, 0]
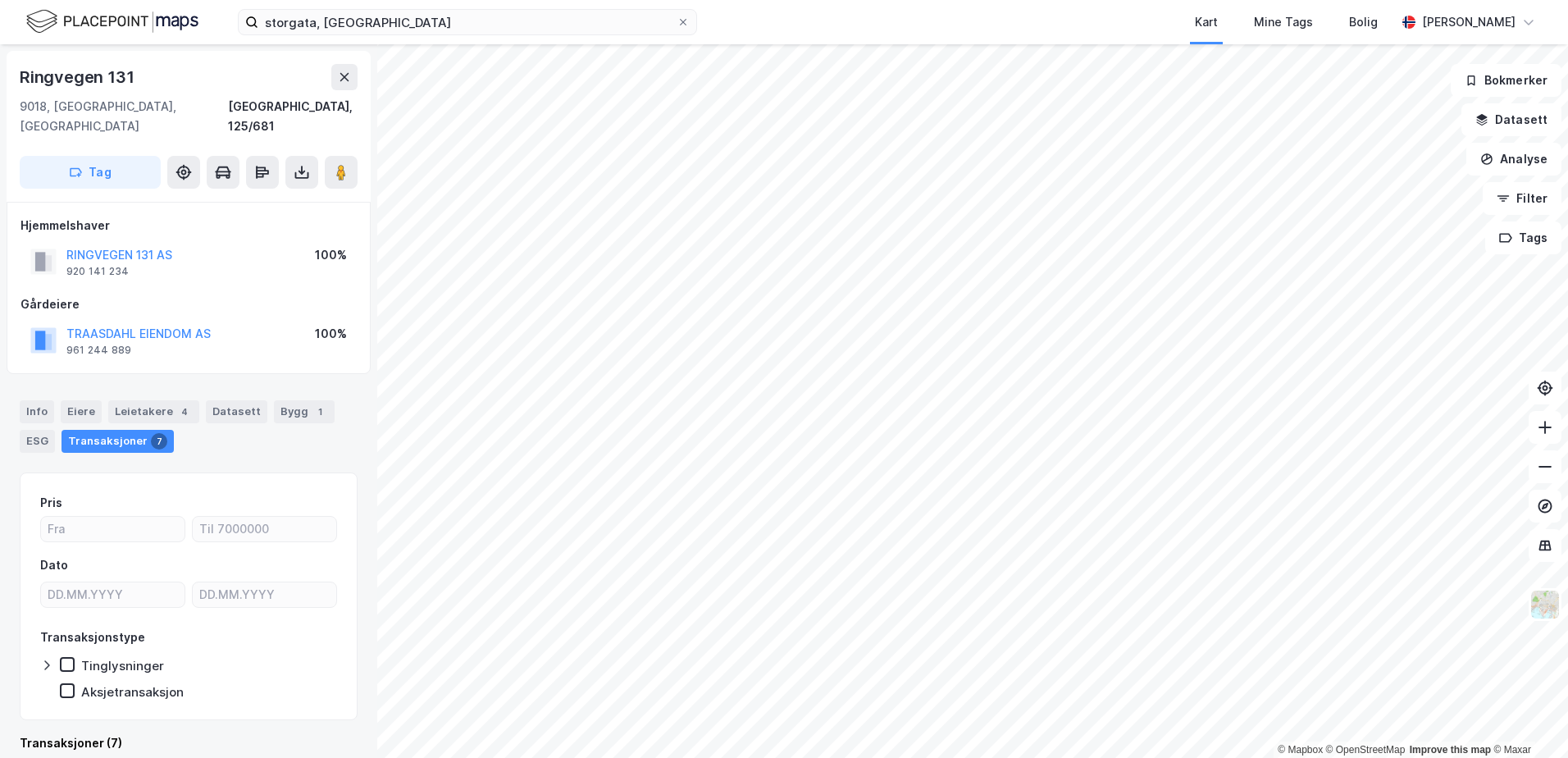
scroll to position [2, 0]
